Goal: Information Seeking & Learning: Learn about a topic

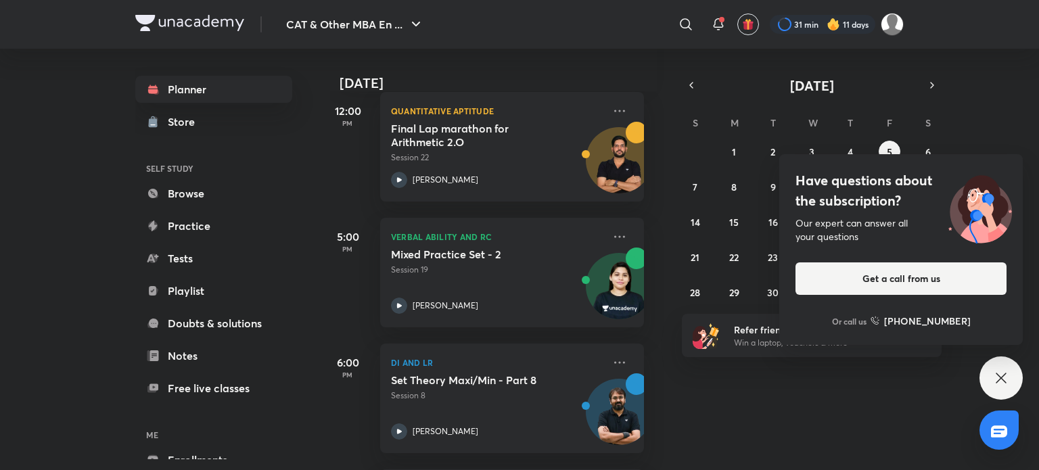
click at [1005, 386] on icon at bounding box center [1001, 378] width 16 height 16
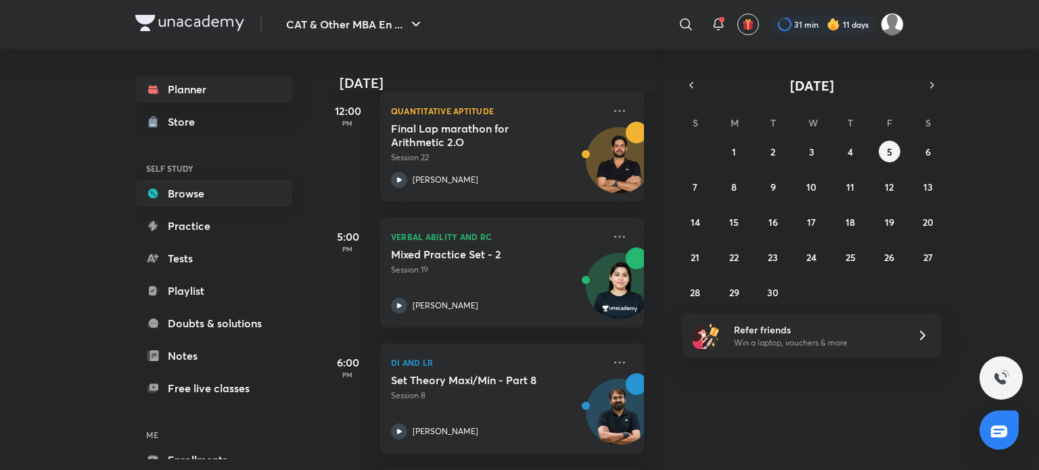
click at [237, 179] on div "Planner Store SELF STUDY Browse Practice Tests Playlist Doubts & solutions Note…" at bounding box center [213, 291] width 157 height 430
click at [235, 197] on link "Browse" at bounding box center [213, 193] width 157 height 27
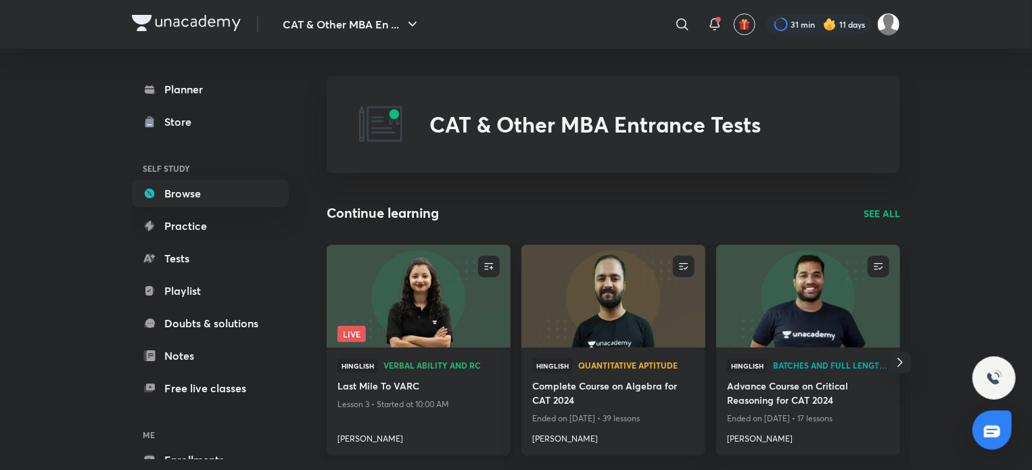
click at [433, 315] on img at bounding box center [418, 296] width 187 height 105
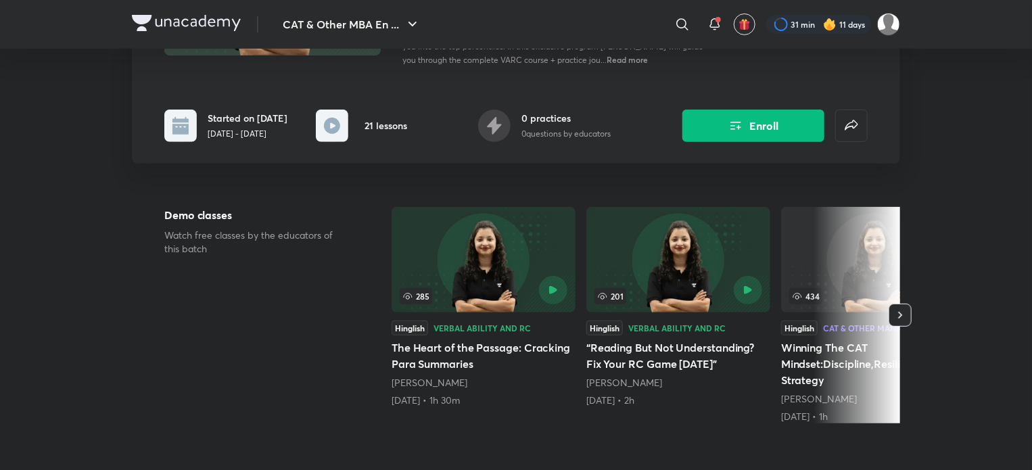
scroll to position [204, 0]
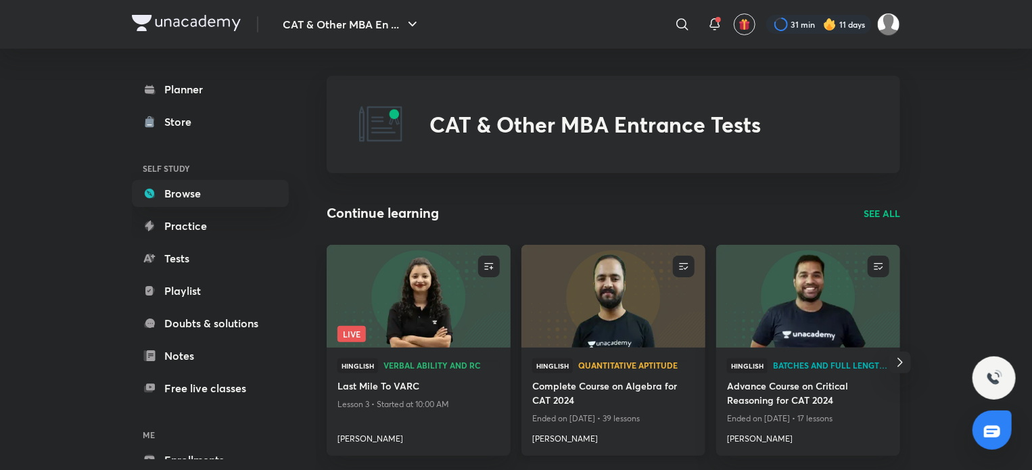
scroll to position [60, 0]
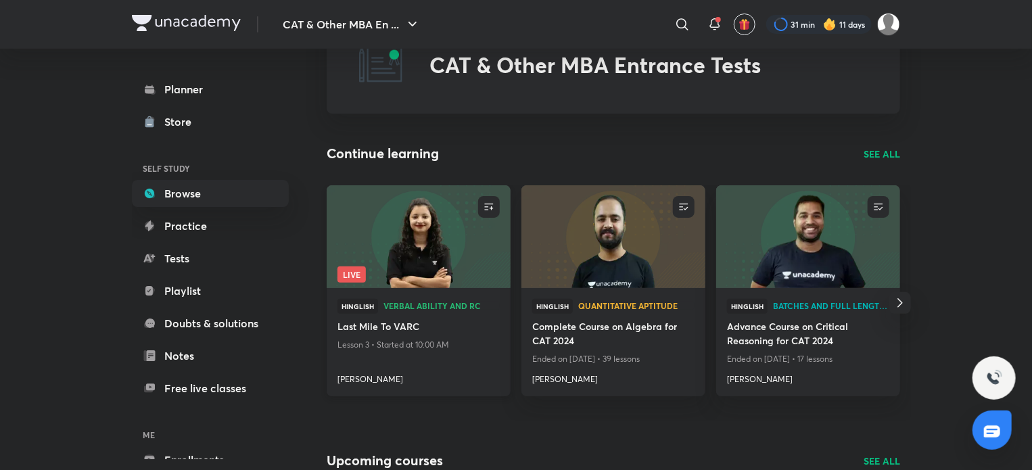
click at [416, 229] on img at bounding box center [418, 236] width 187 height 105
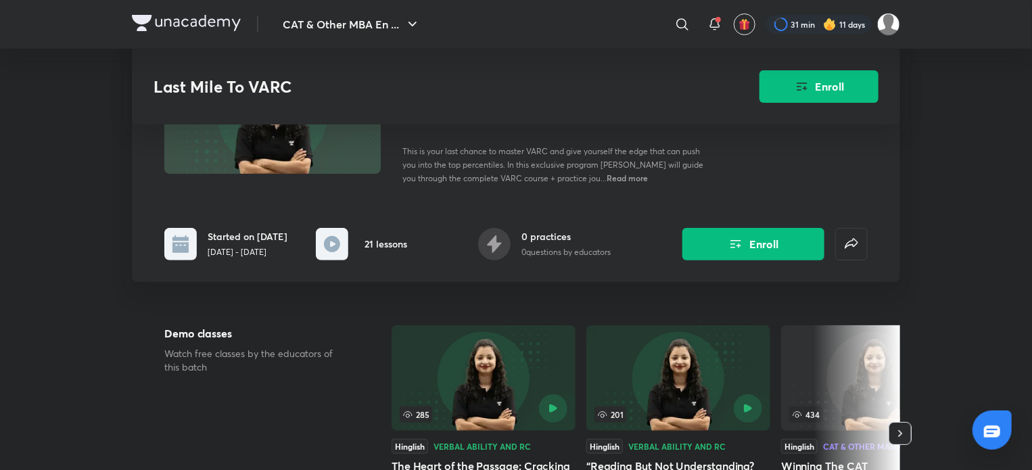
scroll to position [298, 0]
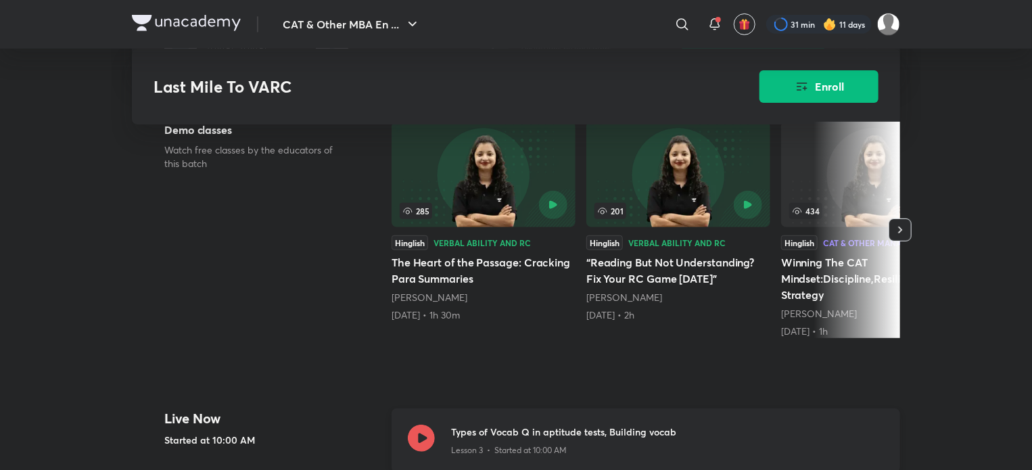
click at [426, 433] on icon at bounding box center [421, 438] width 27 height 27
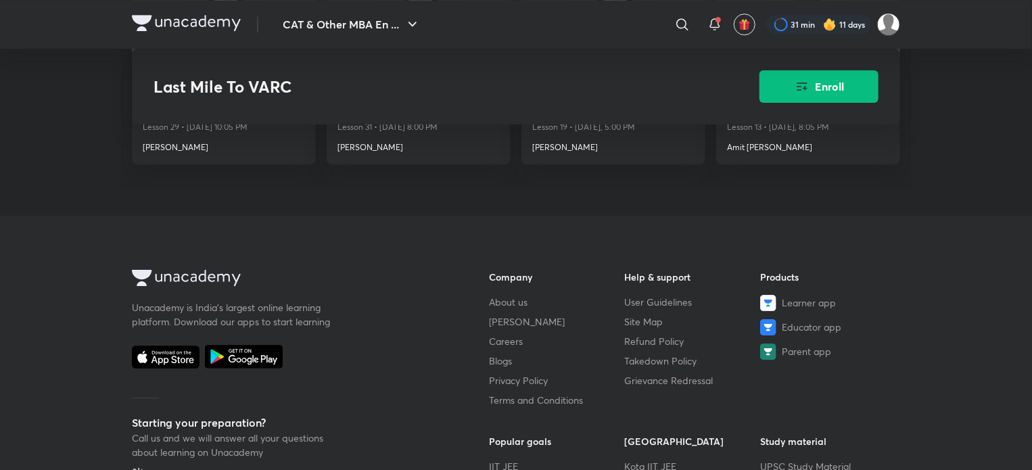
scroll to position [2223, 0]
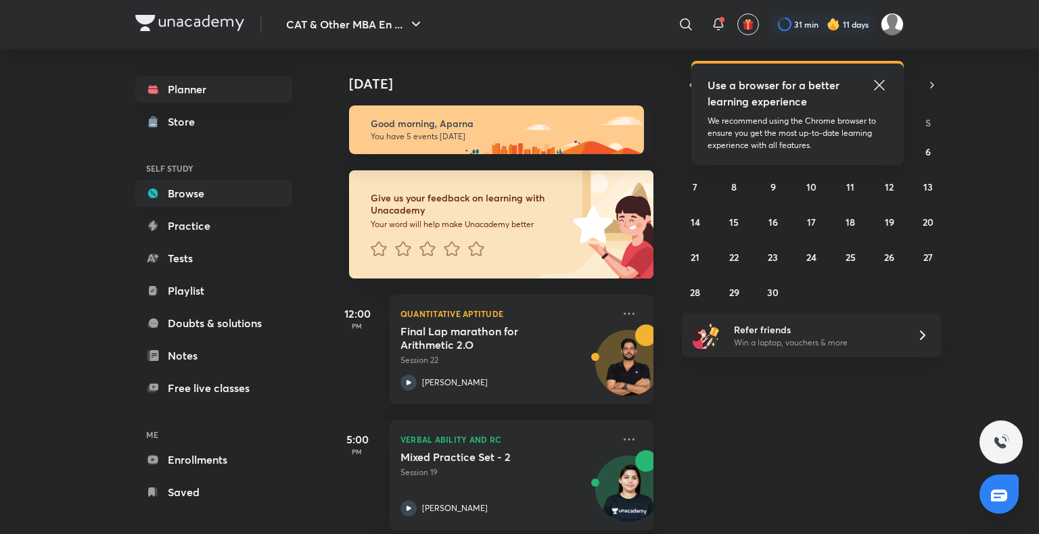
click at [196, 195] on link "Browse" at bounding box center [213, 193] width 157 height 27
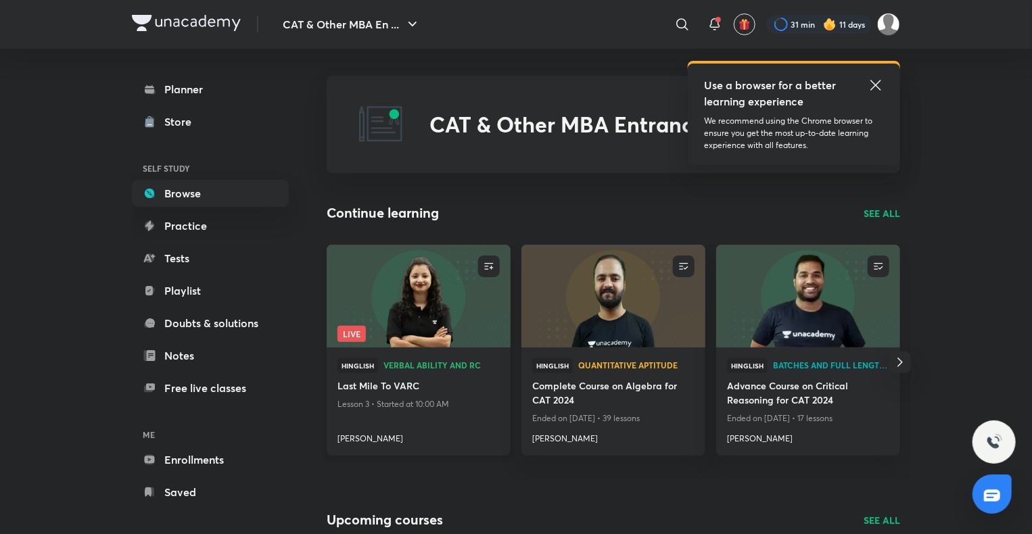
click at [450, 290] on img at bounding box center [418, 296] width 187 height 105
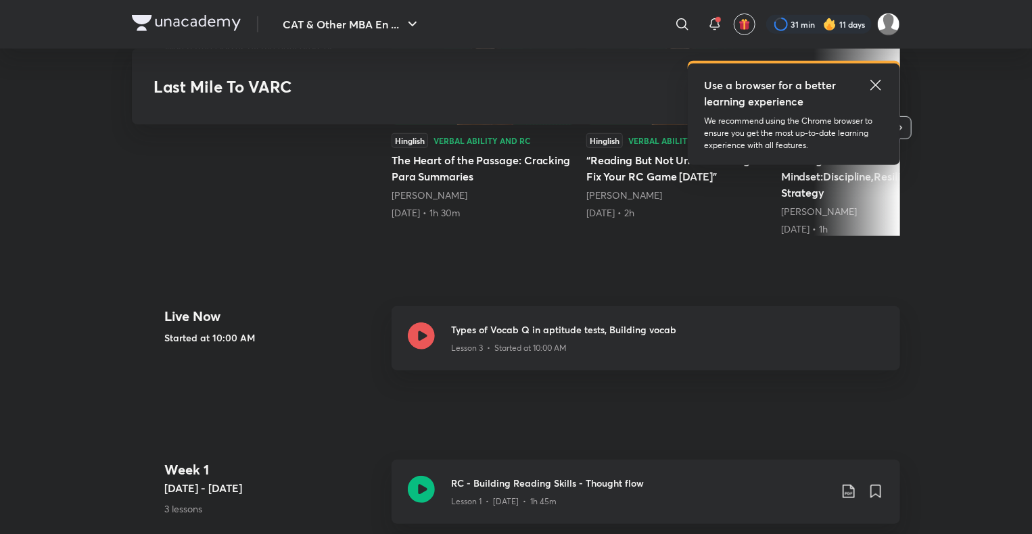
scroll to position [401, 0]
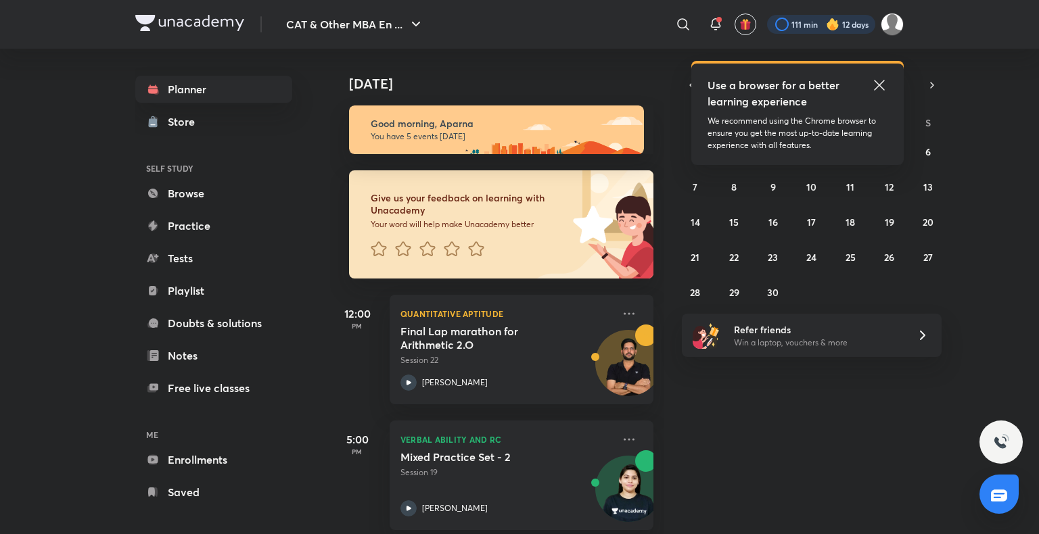
click at [821, 23] on div at bounding box center [821, 24] width 108 height 19
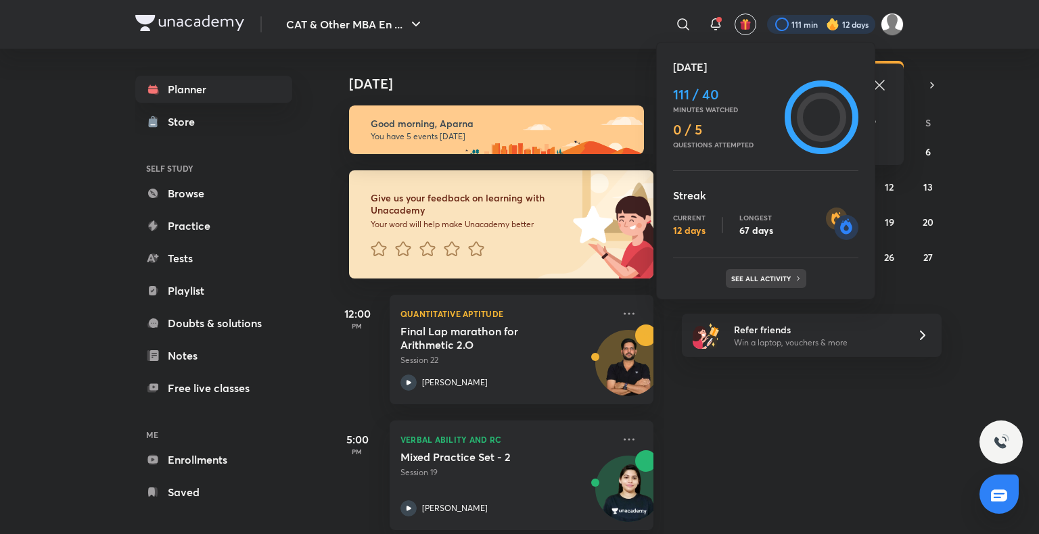
click at [769, 277] on p "See all activity" at bounding box center [762, 279] width 63 height 8
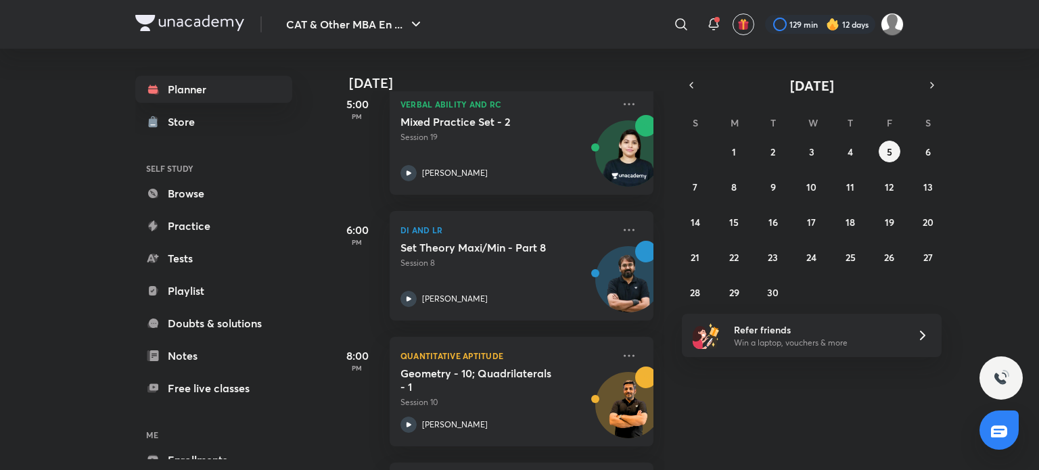
scroll to position [459, 0]
